Goal: Submit feedback/report problem

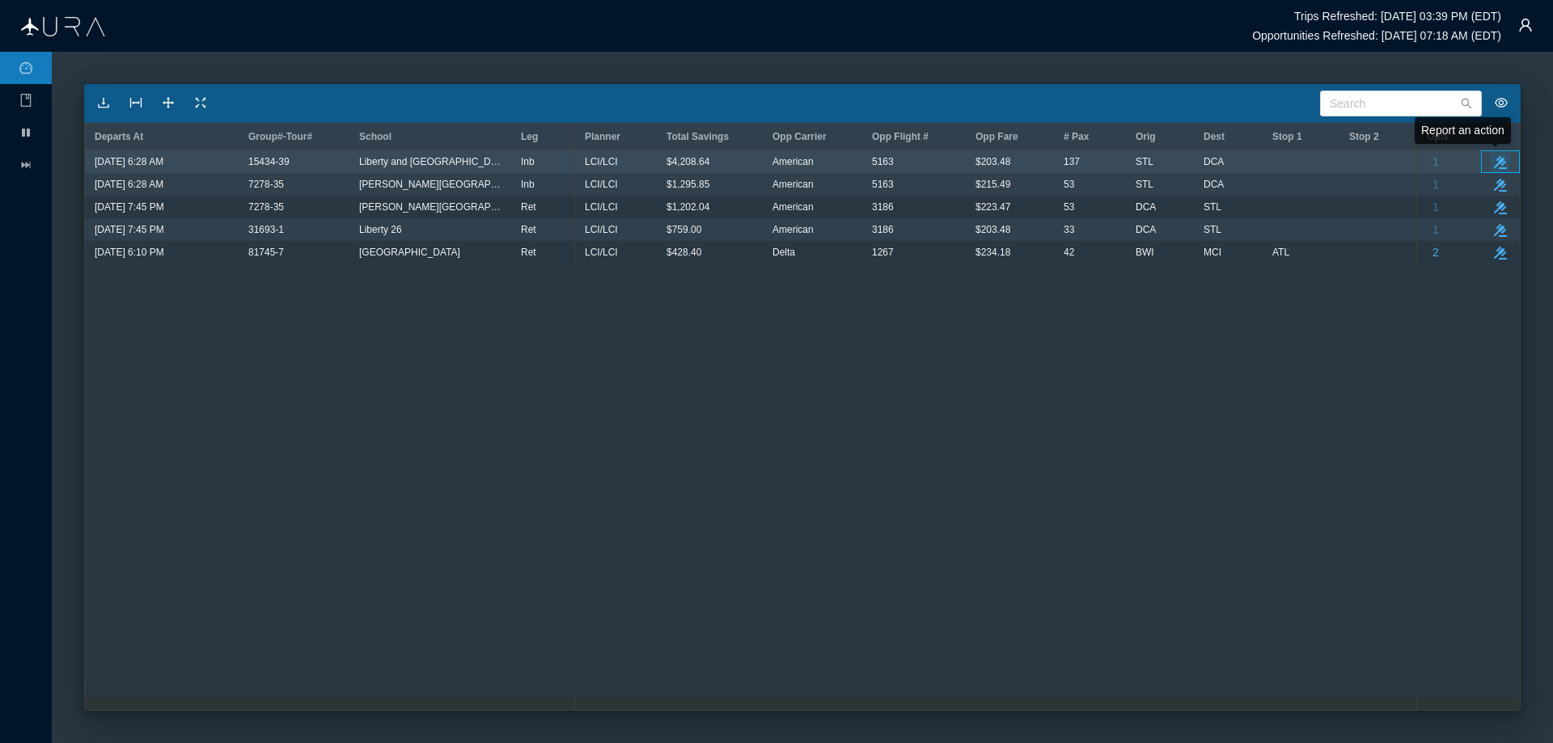
click at [1500, 167] on icon "take-action" at bounding box center [1500, 162] width 13 height 13
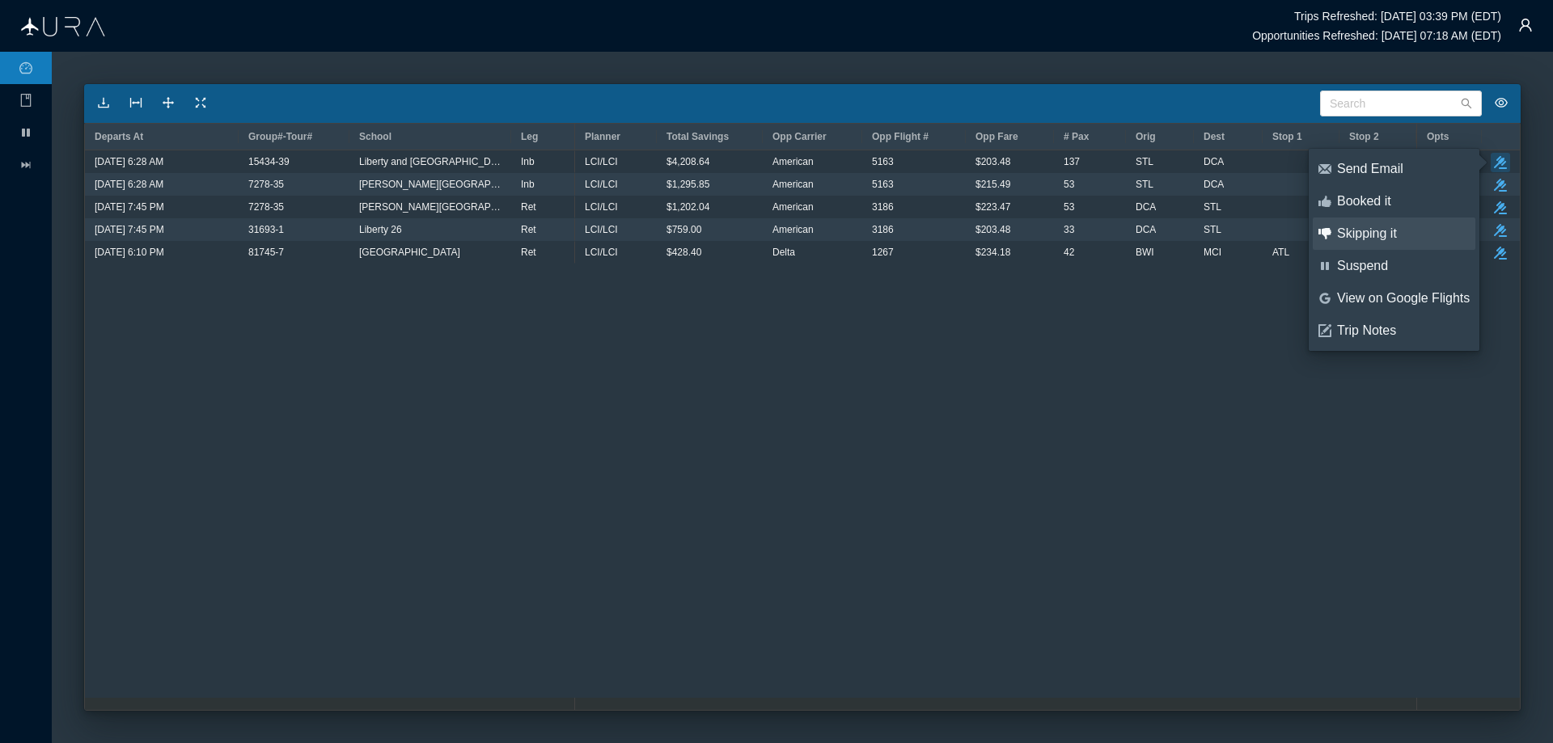
click at [1367, 230] on div "Skipping it" at bounding box center [1403, 234] width 133 height 18
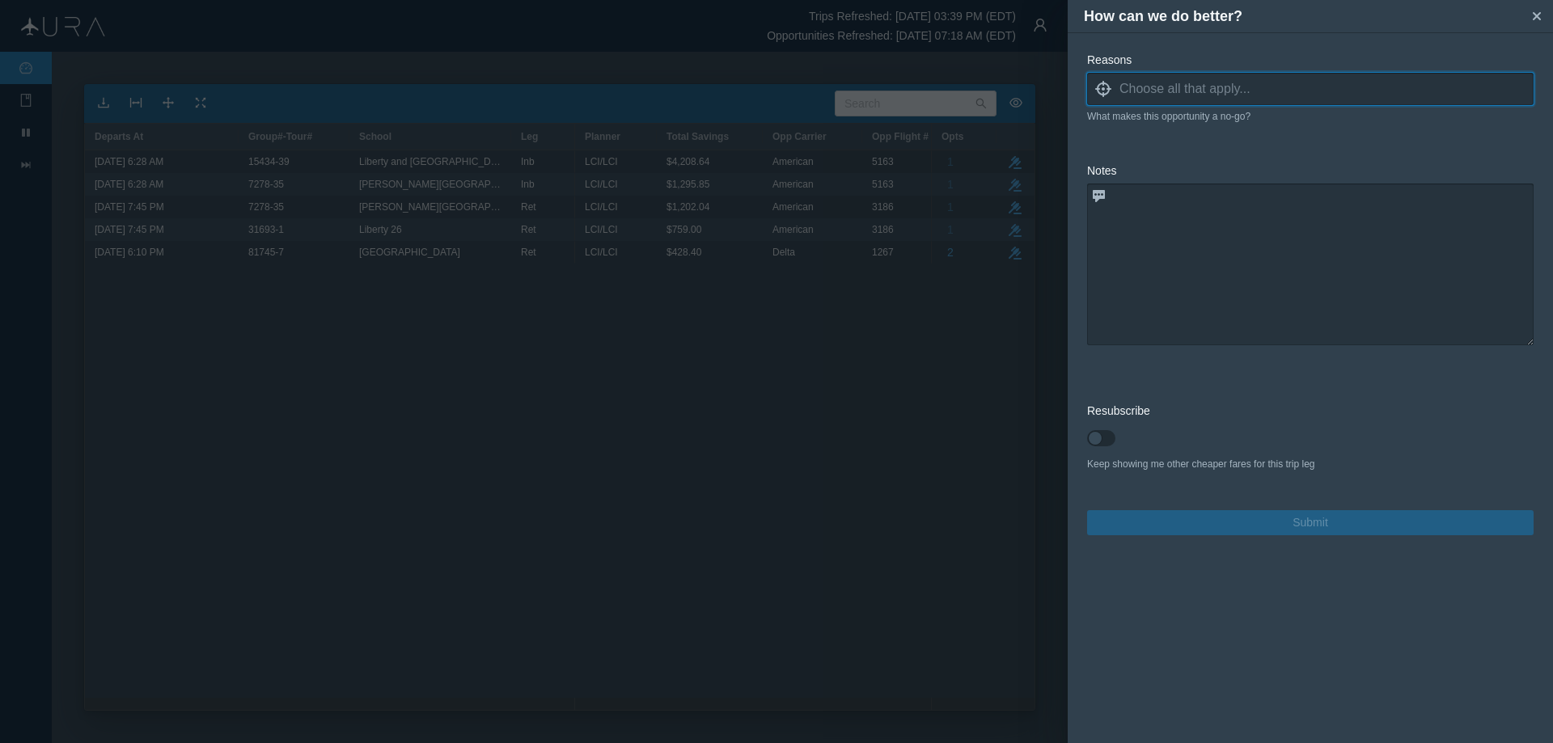
click at [1125, 92] on input at bounding box center [1326, 89] width 414 height 24
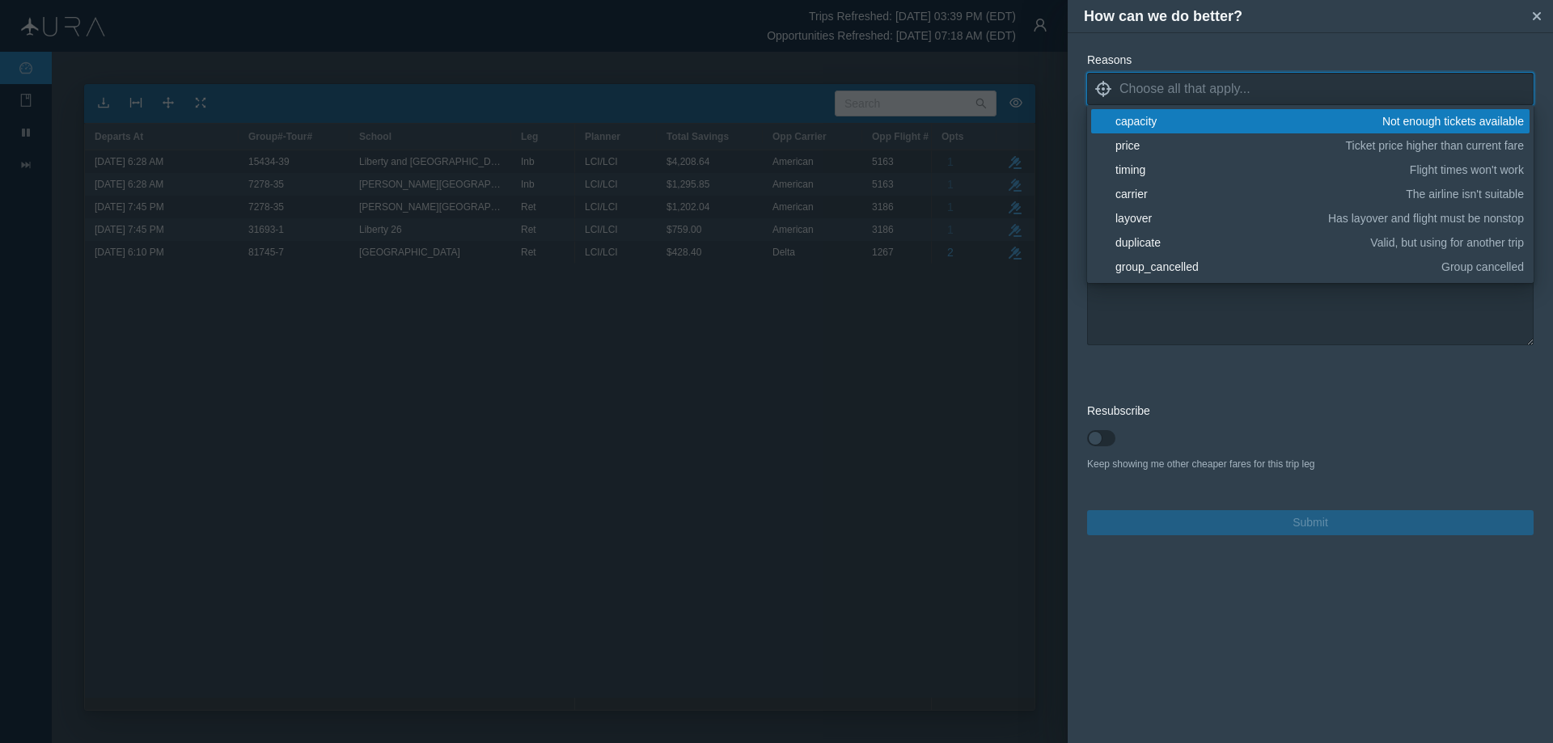
click at [1139, 125] on div "capacity" at bounding box center [1245, 121] width 261 height 16
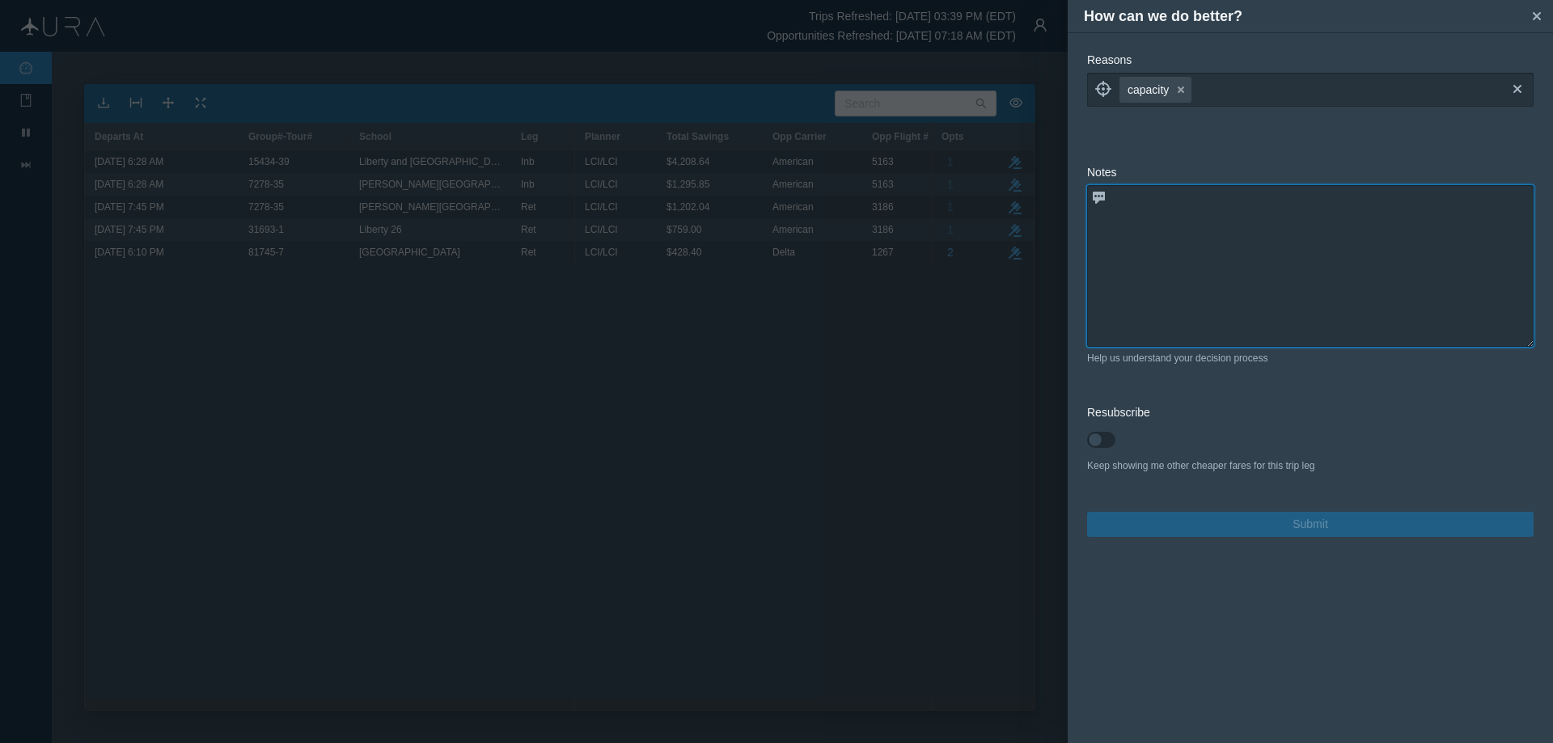
click at [1181, 304] on textarea at bounding box center [1310, 266] width 446 height 162
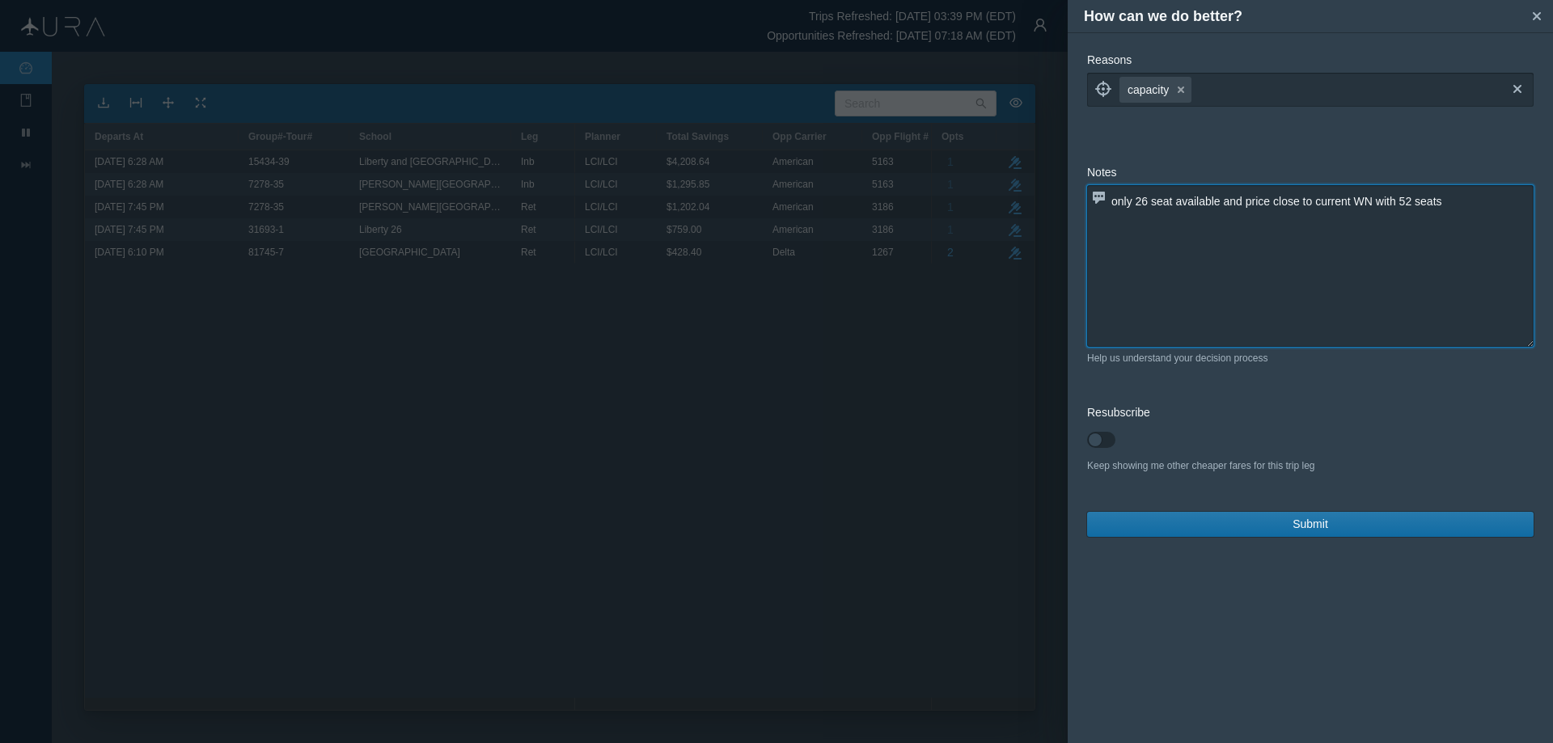
type textarea "only 26 seat available and price close to current WN with 52 seats"
click at [1286, 526] on button "Submit" at bounding box center [1310, 524] width 446 height 25
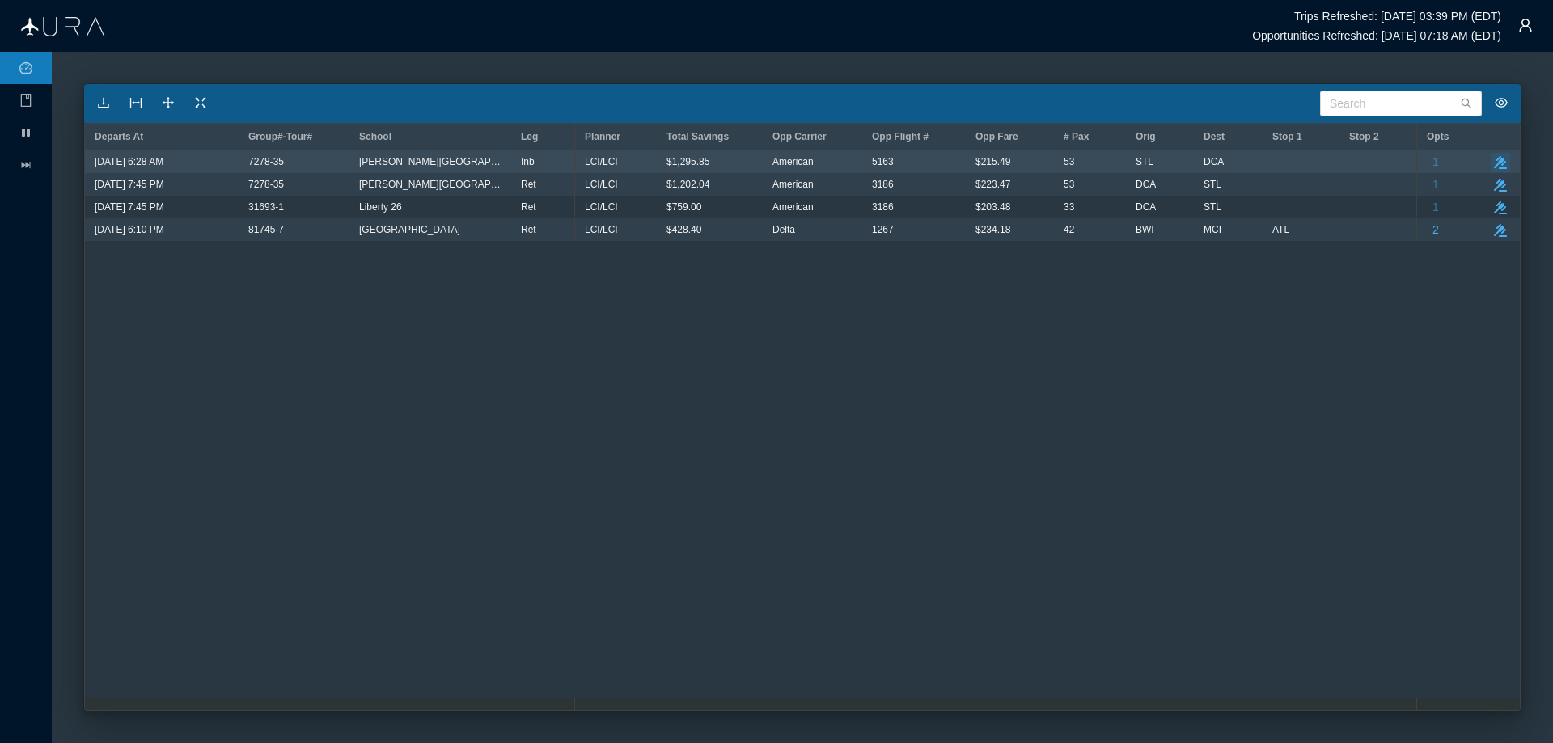
click at [1490, 165] on button "take-action" at bounding box center [1499, 162] width 19 height 19
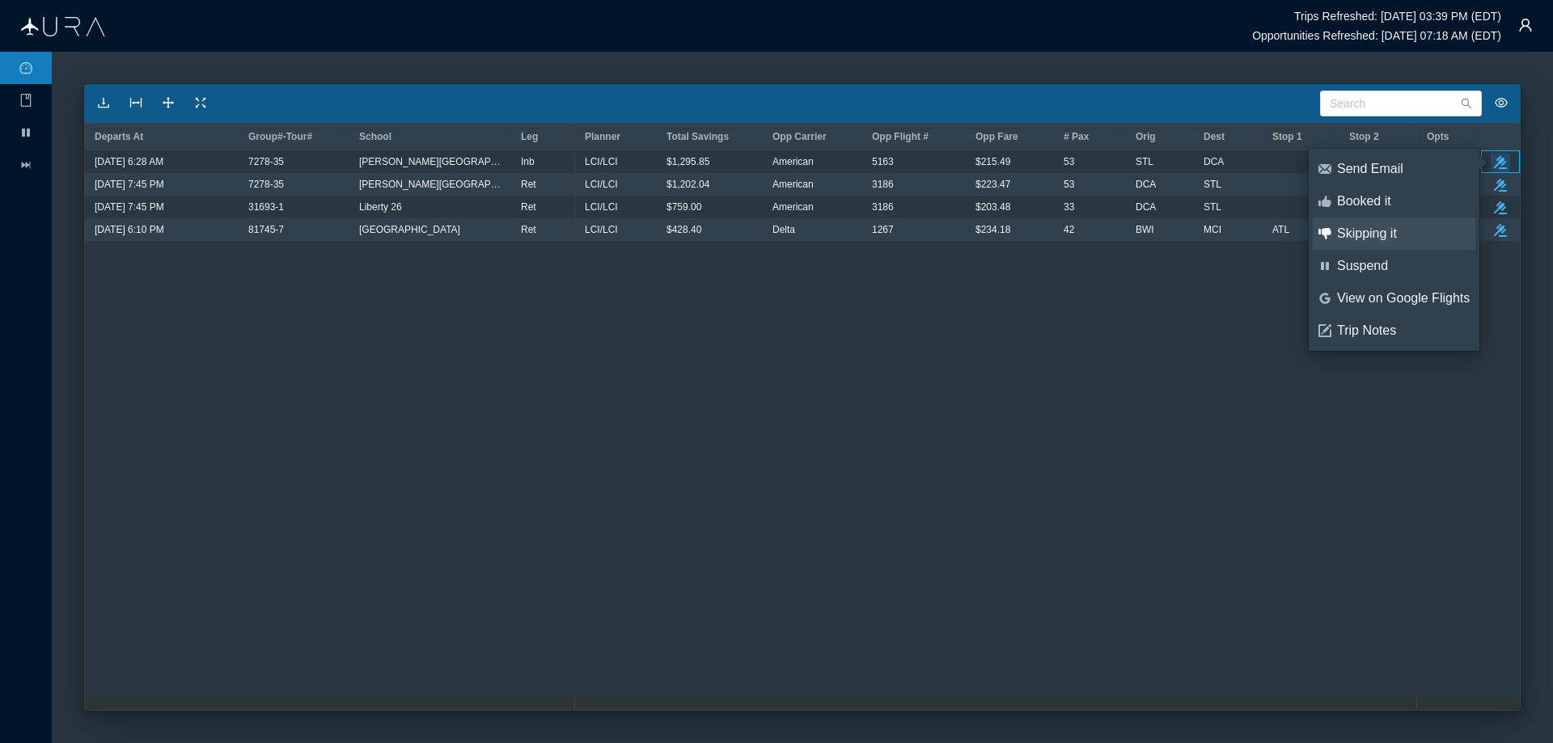
click at [1377, 240] on div "Skipping it" at bounding box center [1403, 234] width 133 height 18
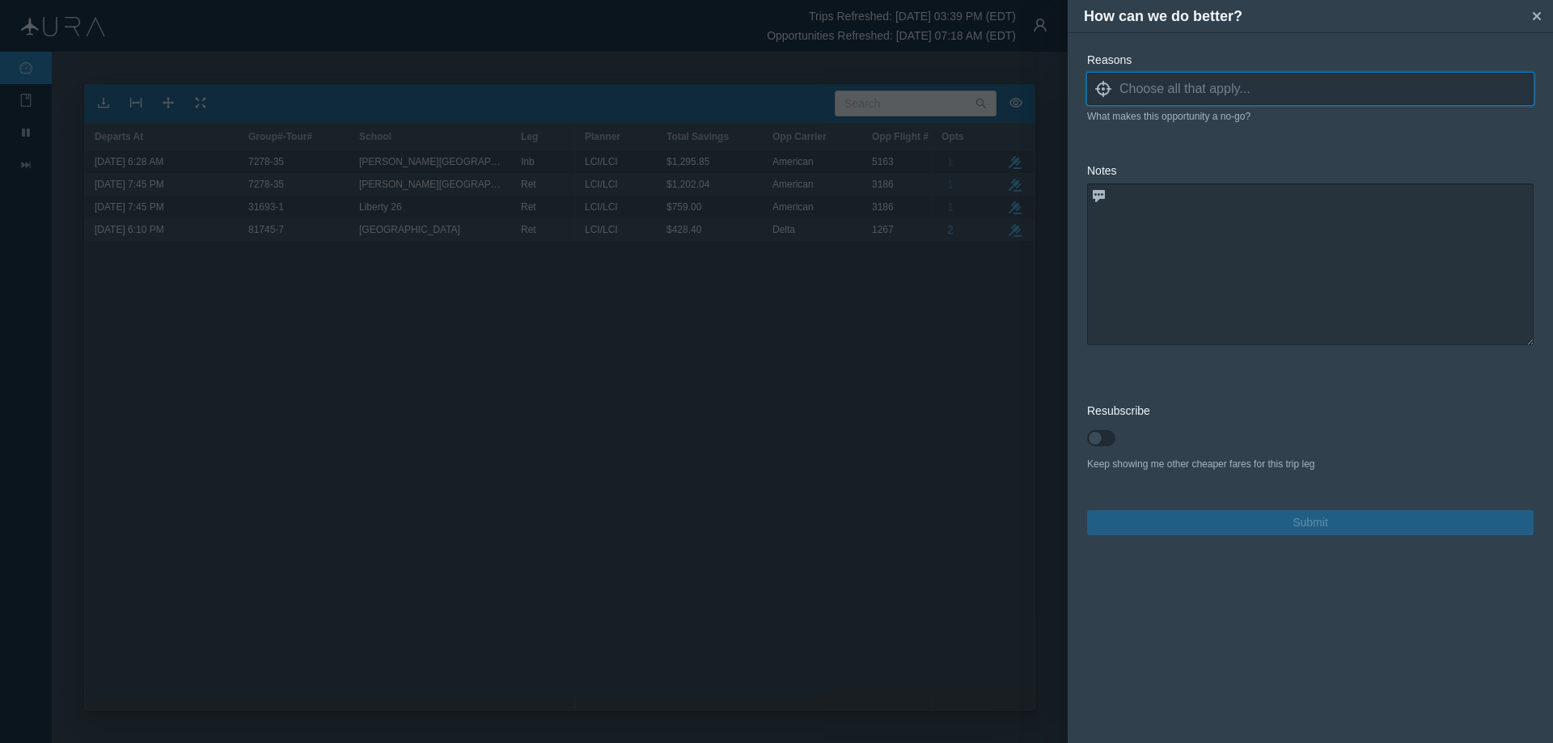
click at [1166, 93] on input at bounding box center [1326, 89] width 414 height 24
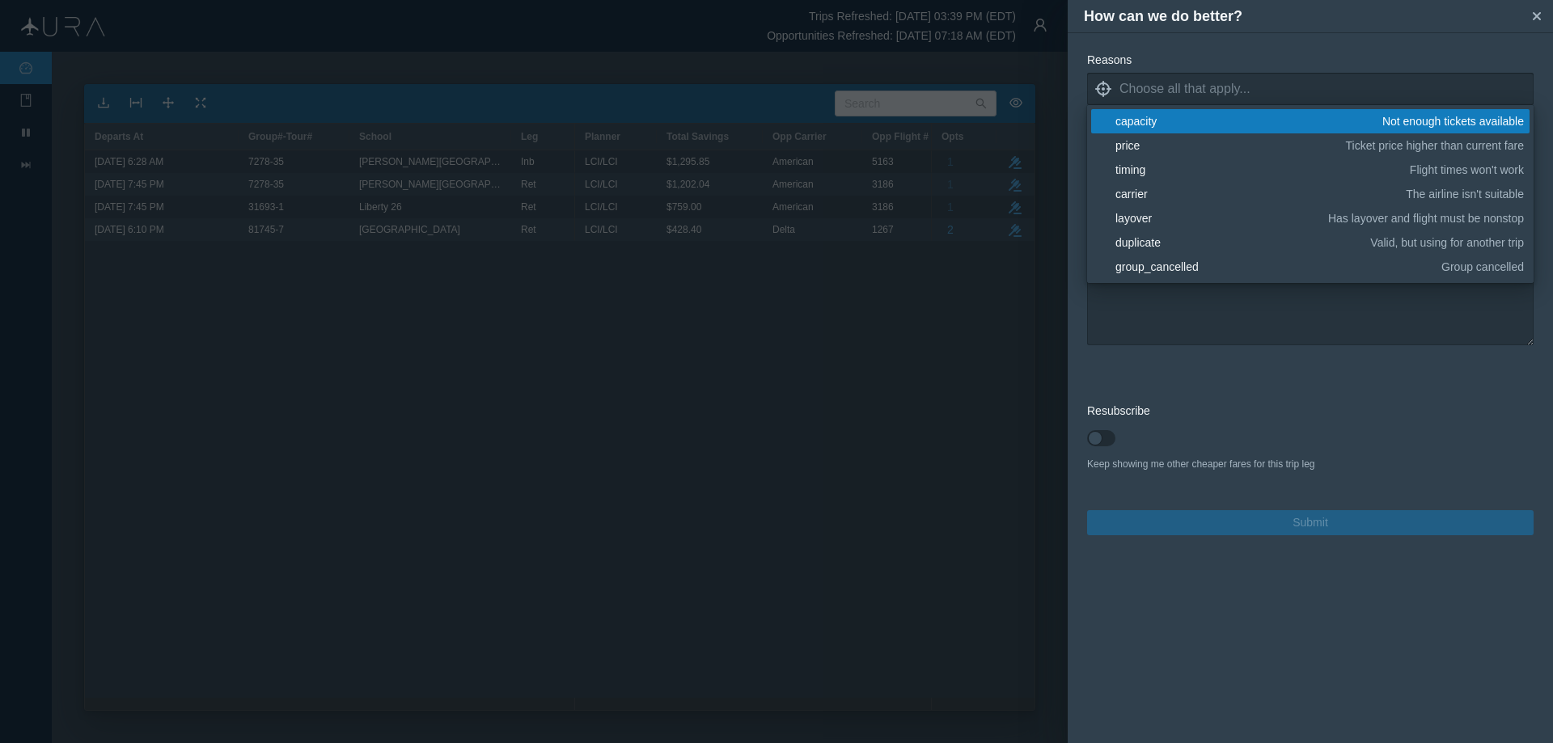
click at [1151, 126] on div "capacity" at bounding box center [1245, 121] width 261 height 16
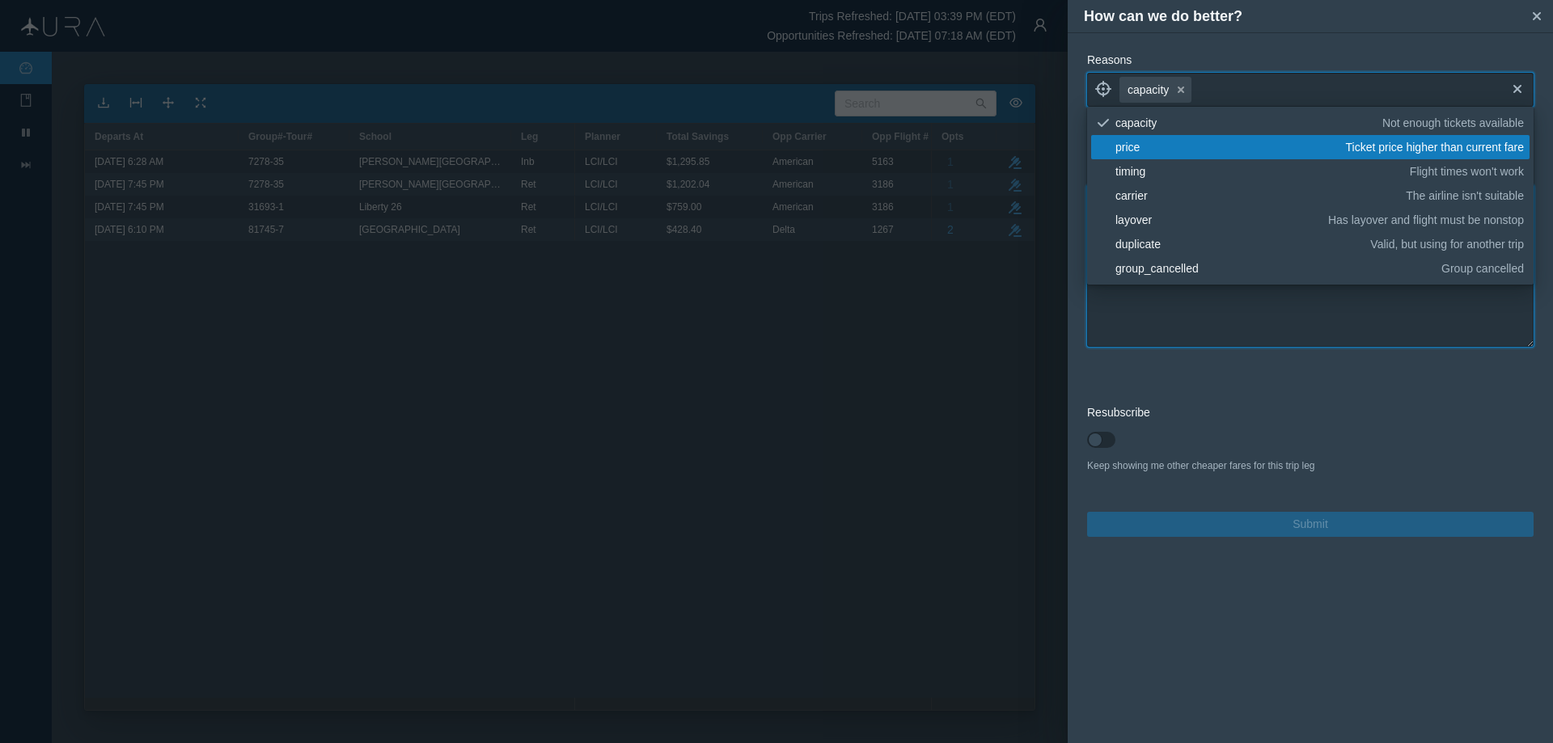
click at [1154, 306] on textarea at bounding box center [1310, 266] width 446 height 162
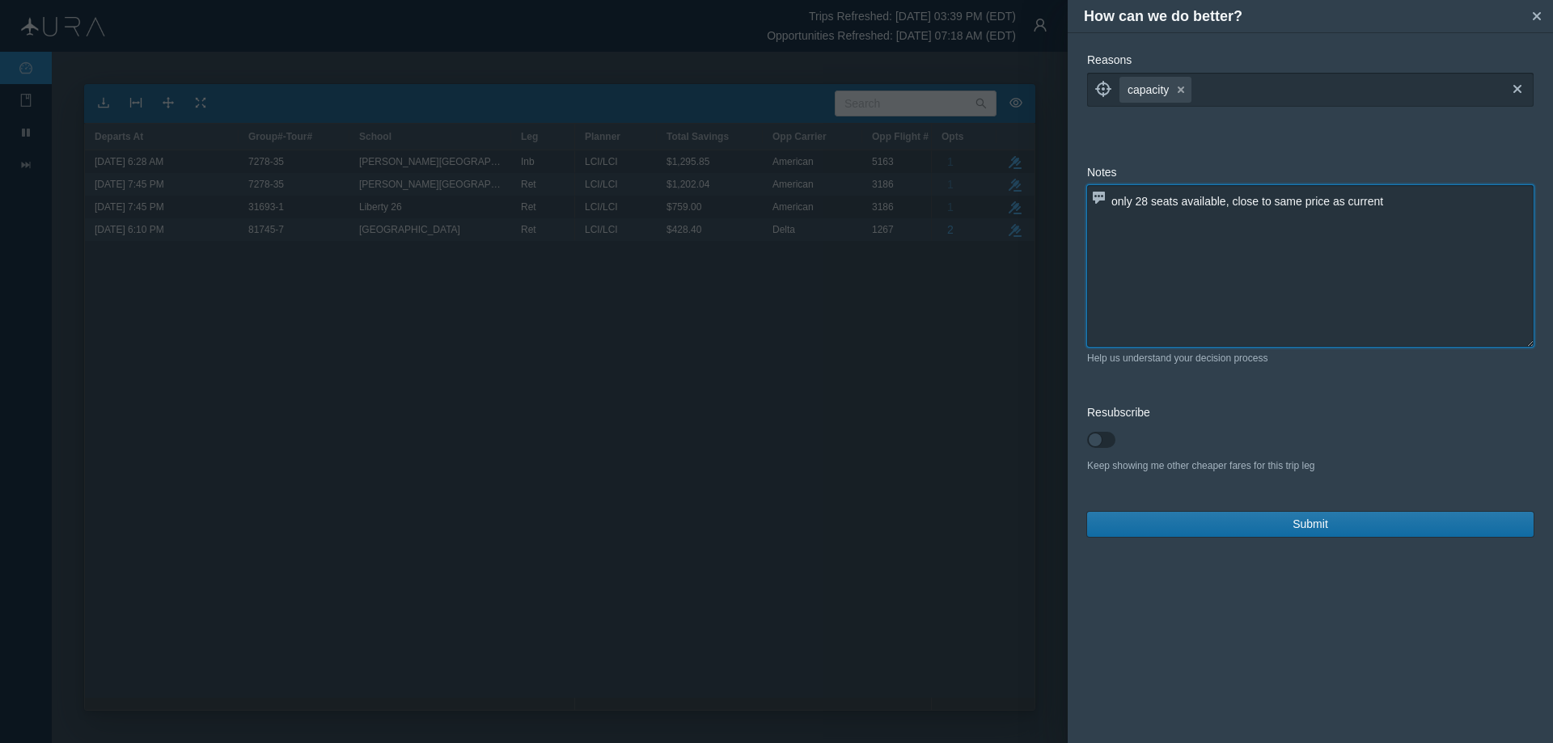
type textarea "only 28 seats available, close to same price as current"
click at [1205, 530] on button "Submit" at bounding box center [1310, 524] width 446 height 25
